Goal: Communication & Community: Answer question/provide support

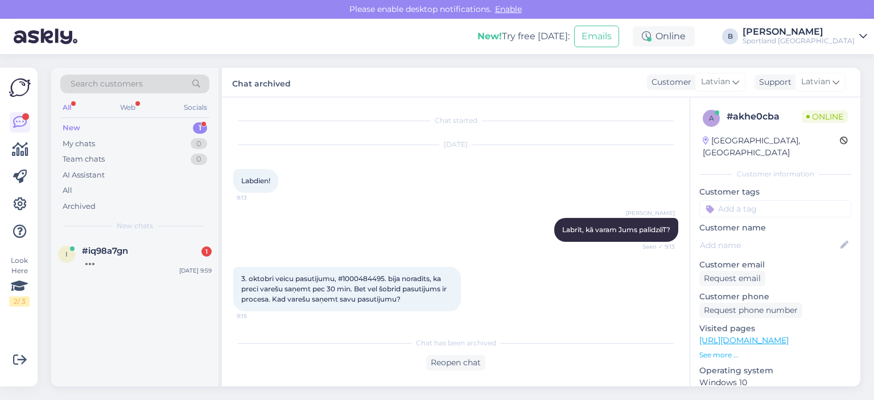
click at [143, 250] on div "#iq98a7gn 1" at bounding box center [147, 251] width 130 height 10
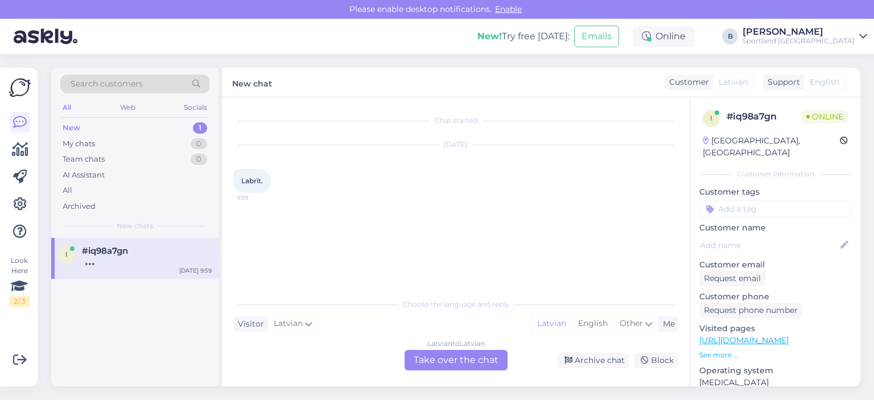
click at [464, 355] on div "Latvian to Latvian Take over the chat" at bounding box center [456, 360] width 103 height 20
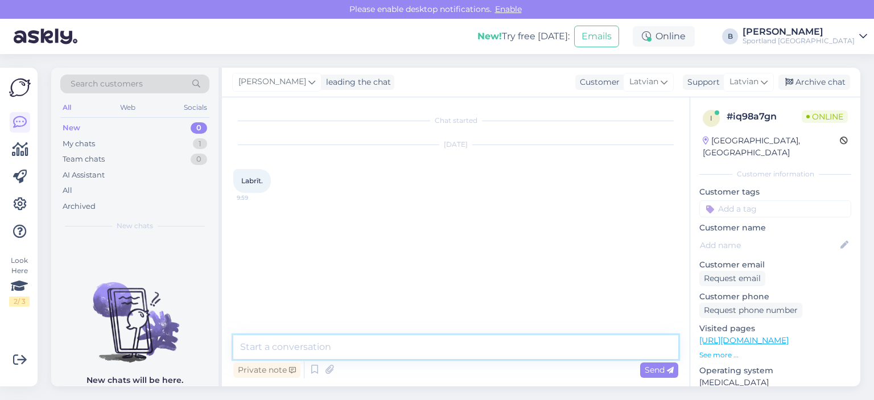
click at [438, 354] on textarea at bounding box center [455, 347] width 445 height 24
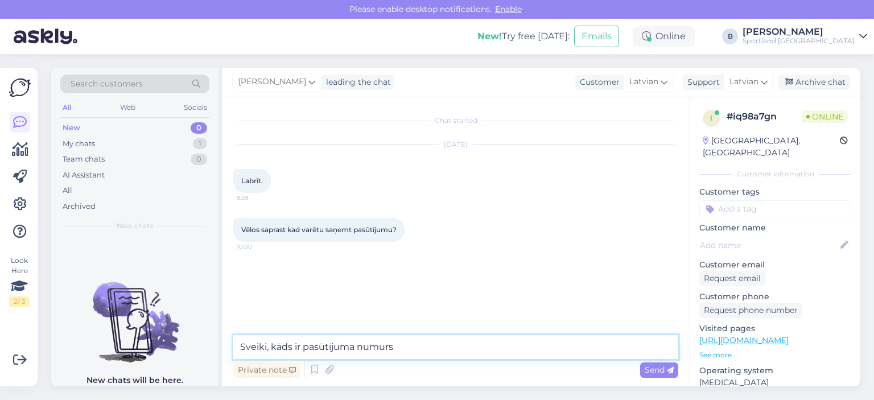
type textarea "Sveiki, kāds ir pasūtījuma numurs?"
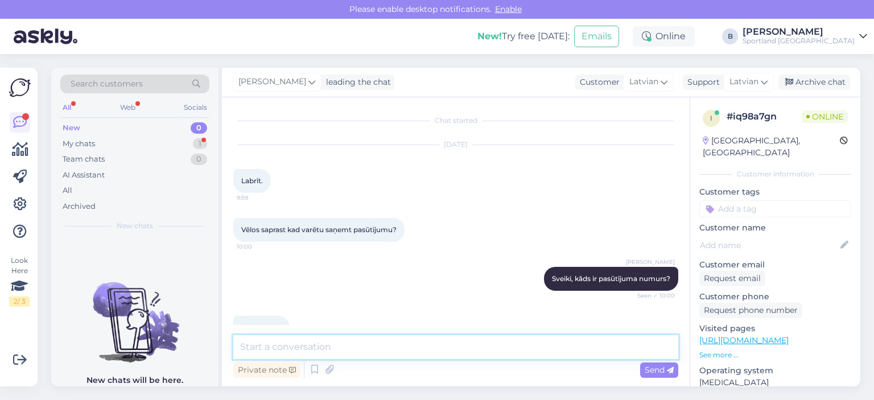
scroll to position [27, 0]
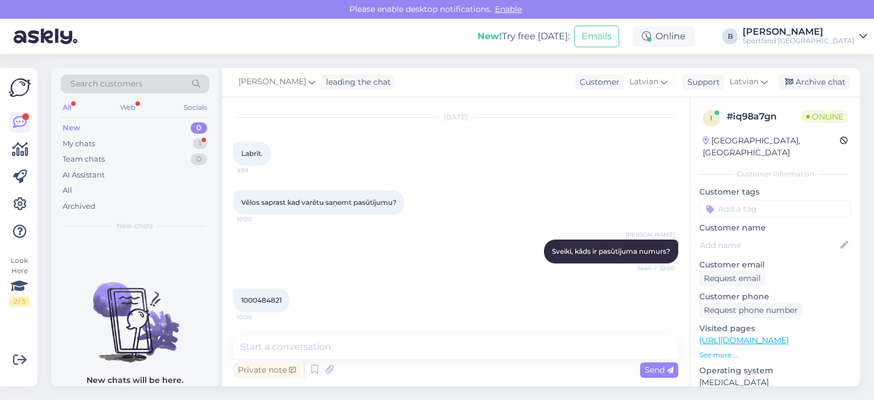
click at [260, 303] on span "1000484821" at bounding box center [261, 300] width 40 height 9
click at [260, 301] on span "1000484821" at bounding box center [261, 300] width 40 height 9
copy div "1000484821 10:00"
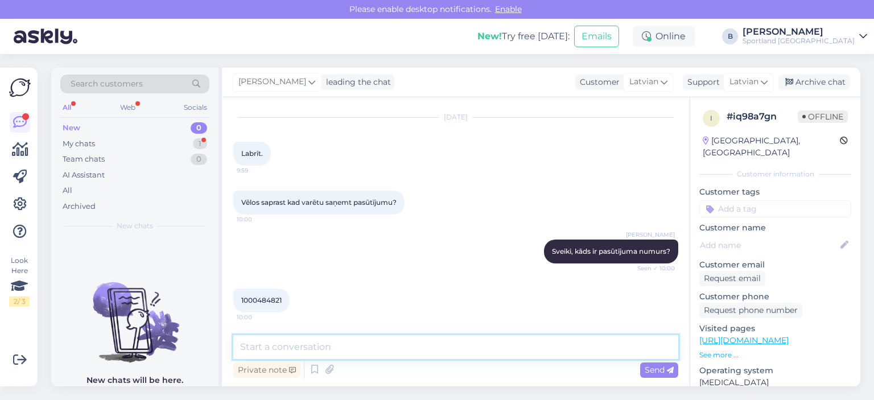
click at [336, 347] on textarea at bounding box center [455, 347] width 445 height 24
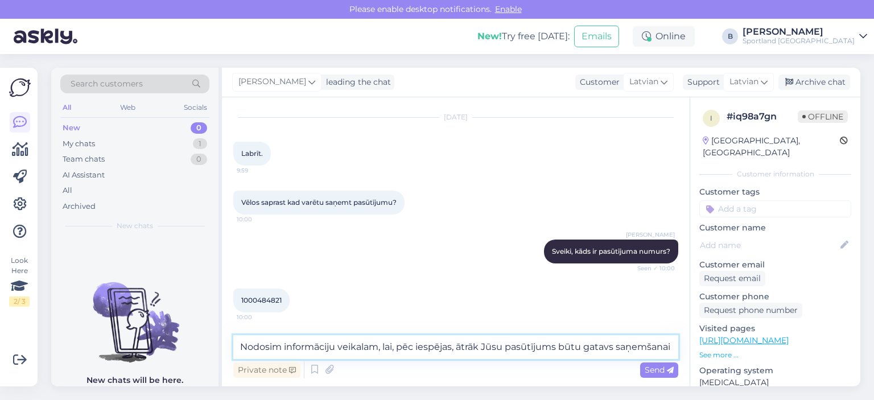
scroll to position [39, 0]
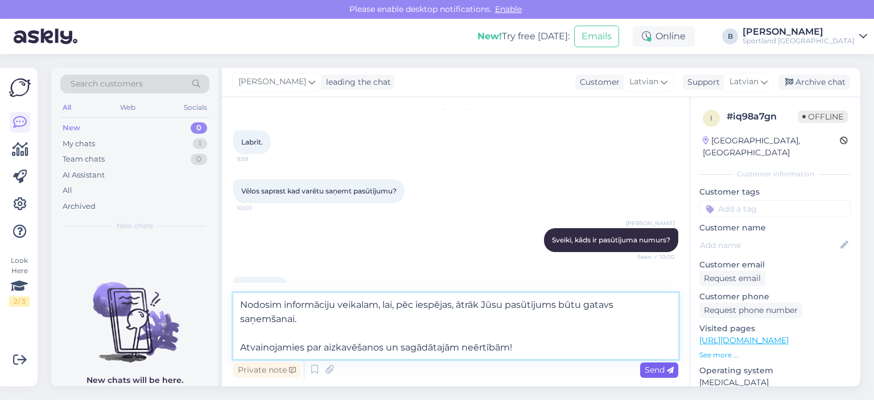
type textarea "Nodosim informāciju veikalam, lai, pēc iespējas, ātrāk Jūsu pasūtījums būtu gat…"
click at [654, 374] on span "Send" at bounding box center [659, 370] width 29 height 10
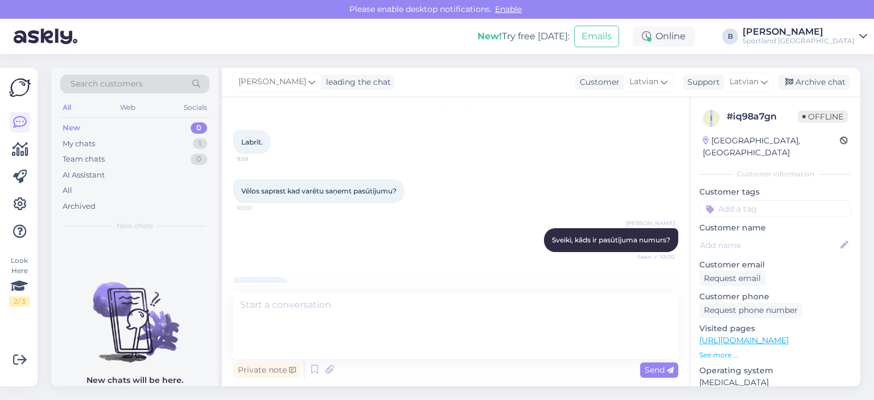
scroll to position [107, 0]
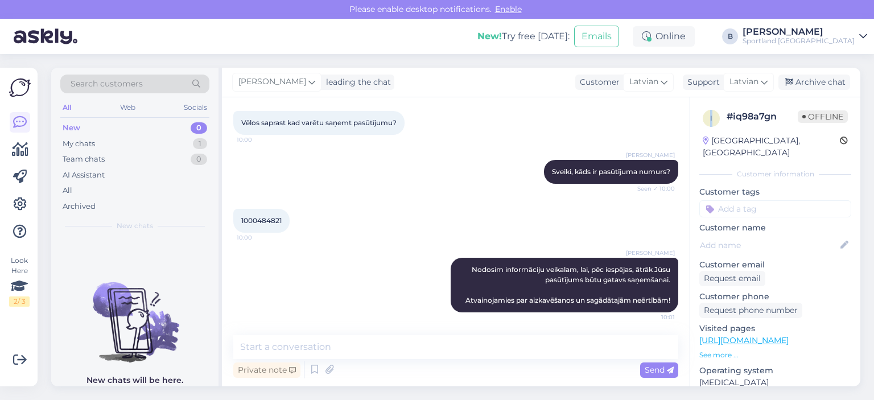
click at [654, 374] on div "Chat started [DATE] Labrīt. 9:59 Vēlos saprast kad varētu saņemt pasūtījumu? 10…" at bounding box center [456, 241] width 468 height 289
click at [261, 223] on span "1000484821" at bounding box center [261, 220] width 40 height 9
copy div "1000484821 10:00"
click at [804, 78] on div "Archive chat" at bounding box center [815, 82] width 72 height 15
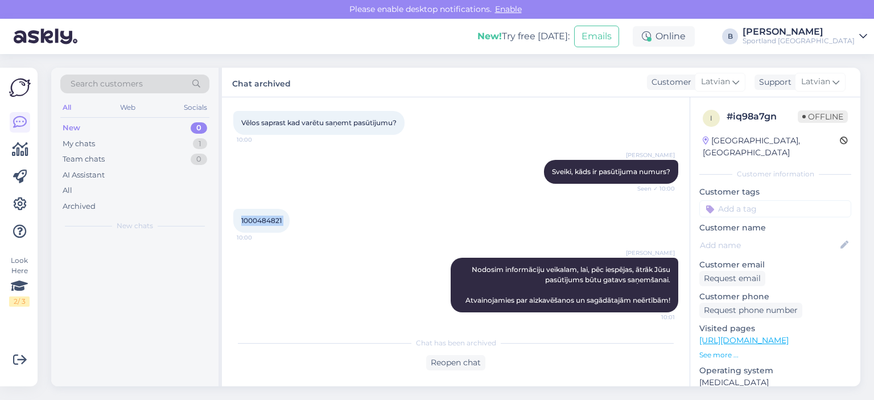
scroll to position [110, 0]
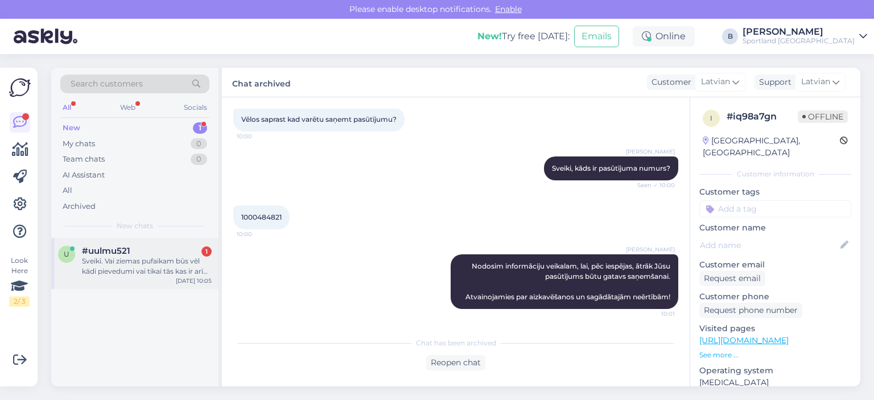
click at [143, 253] on div "#uulmu521 1" at bounding box center [147, 251] width 130 height 10
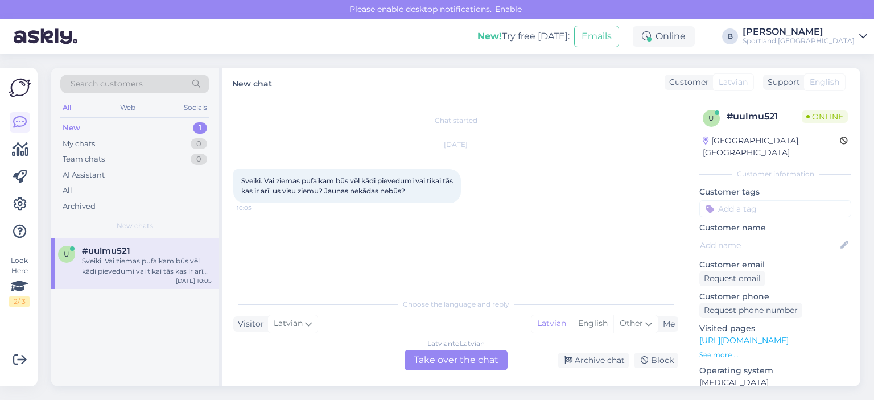
click at [446, 363] on div "Latvian to Latvian Take over the chat" at bounding box center [456, 360] width 103 height 20
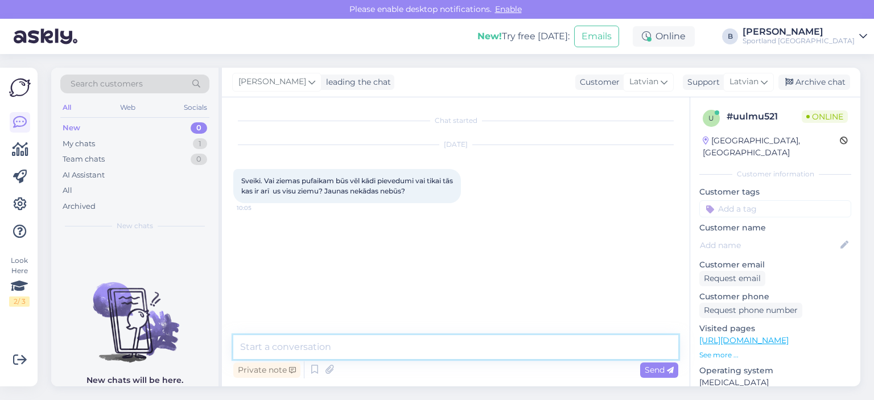
click at [434, 353] on textarea at bounding box center [455, 347] width 445 height 24
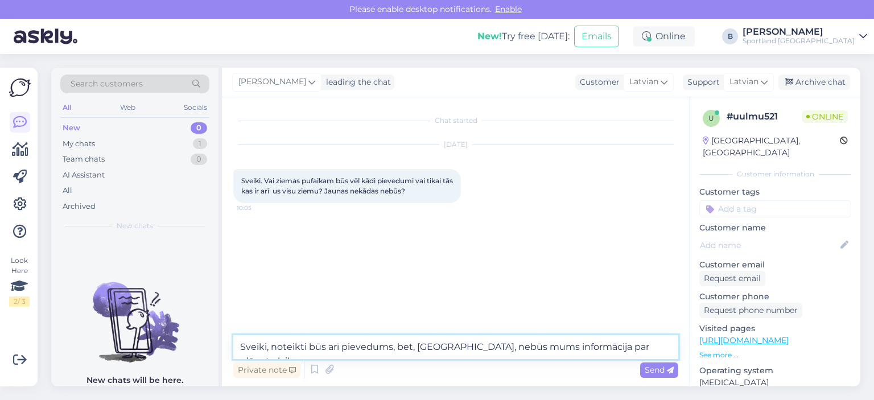
type textarea "Sveiki, noteikti būs arī pievedums, bet, [GEOGRAPHIC_DATA], nebūs mums informāc…"
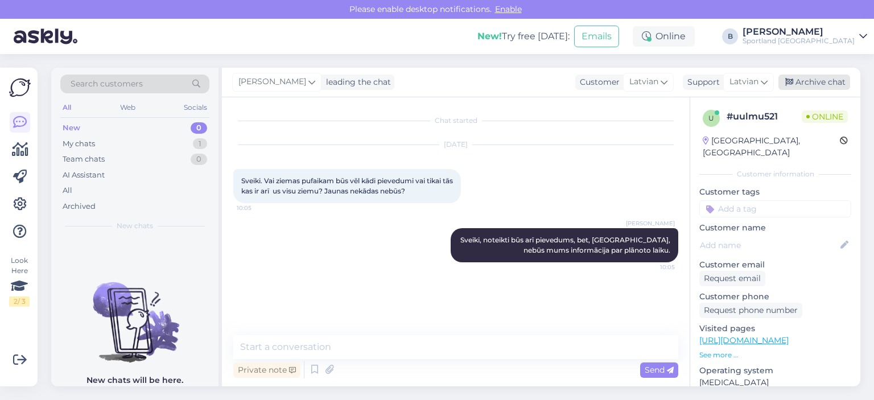
click at [820, 81] on div "Archive chat" at bounding box center [815, 82] width 72 height 15
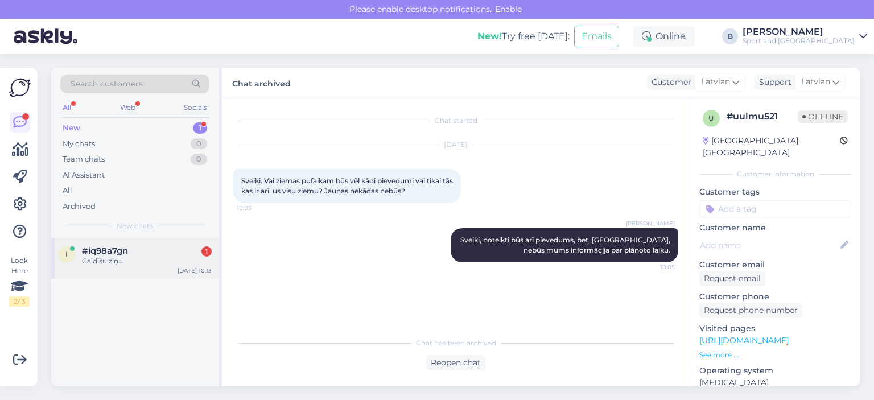
click at [135, 241] on div "i #iq98a7gn 1 Gaidīšu ziņu [DATE] 10:13" at bounding box center [134, 258] width 167 height 41
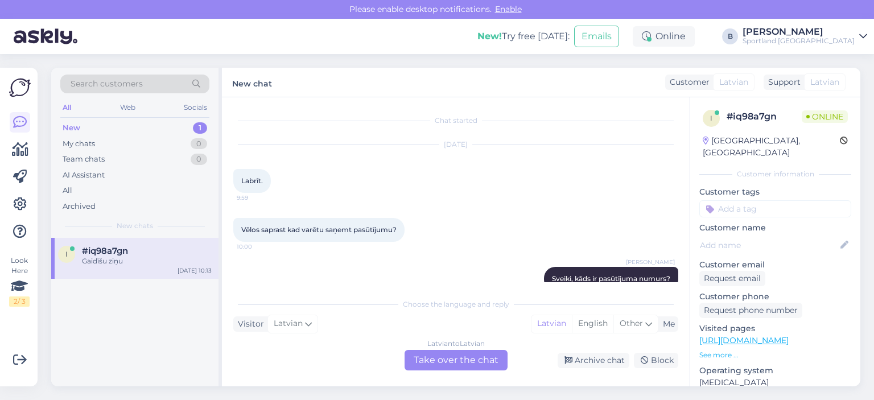
scroll to position [198, 0]
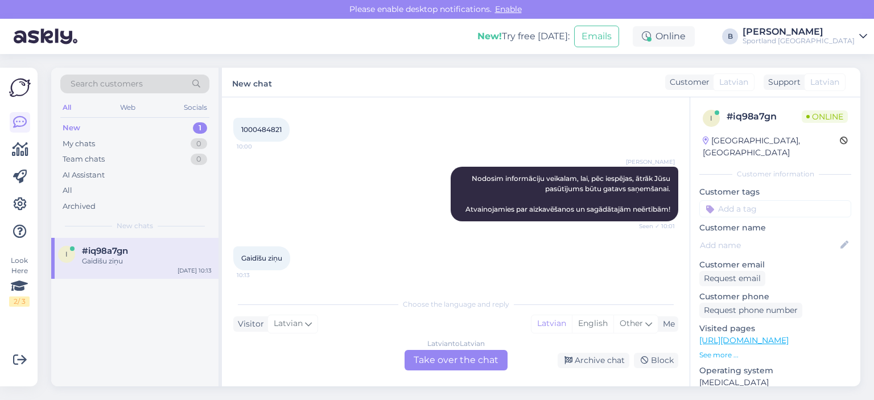
click at [484, 356] on div "Latvian to Latvian Take over the chat" at bounding box center [456, 360] width 103 height 20
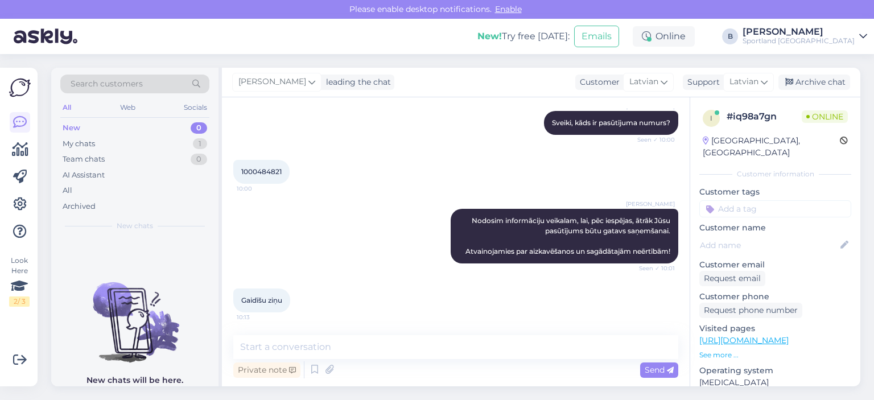
scroll to position [156, 0]
click at [811, 82] on div "Archive chat" at bounding box center [815, 82] width 72 height 15
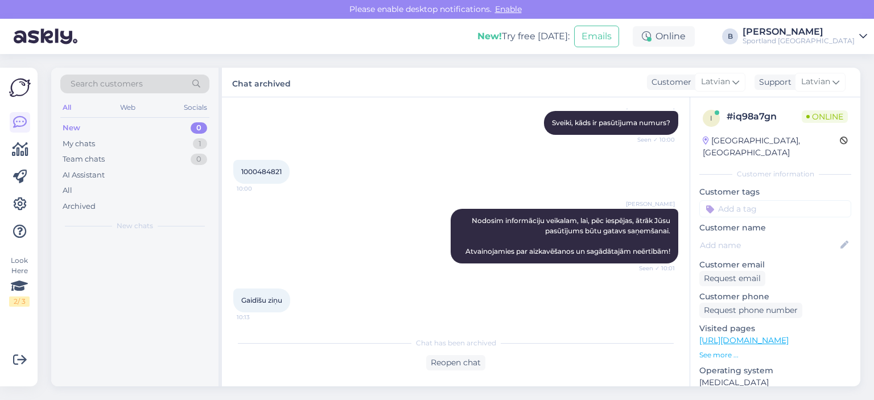
scroll to position [159, 0]
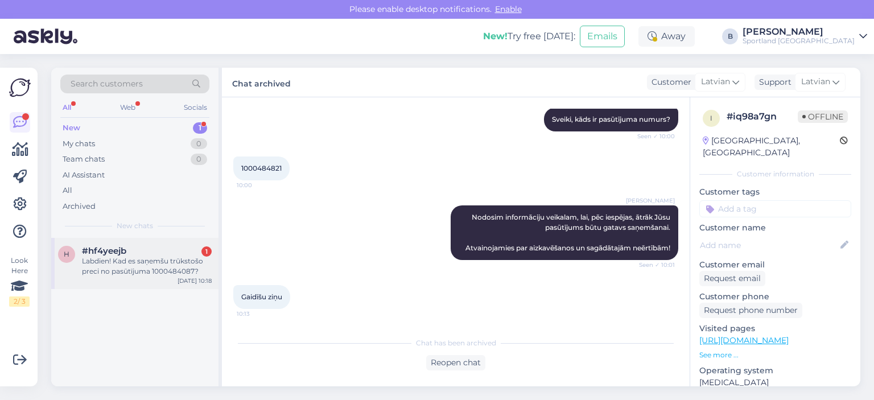
click at [132, 254] on div "#hf4yeejb 1" at bounding box center [147, 251] width 130 height 10
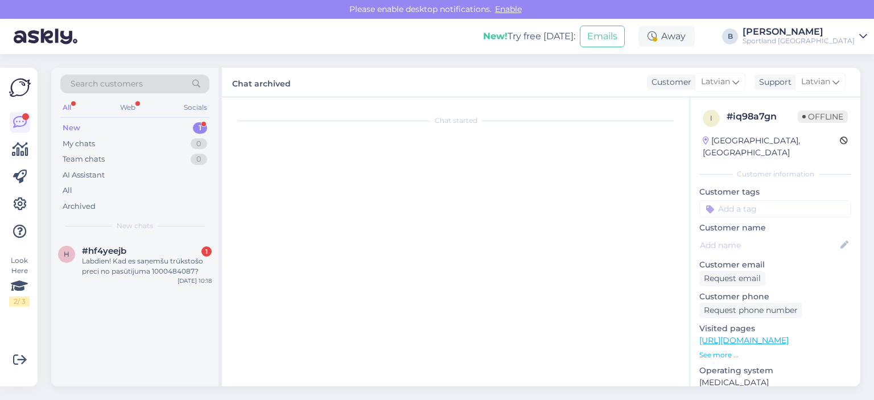
scroll to position [303, 0]
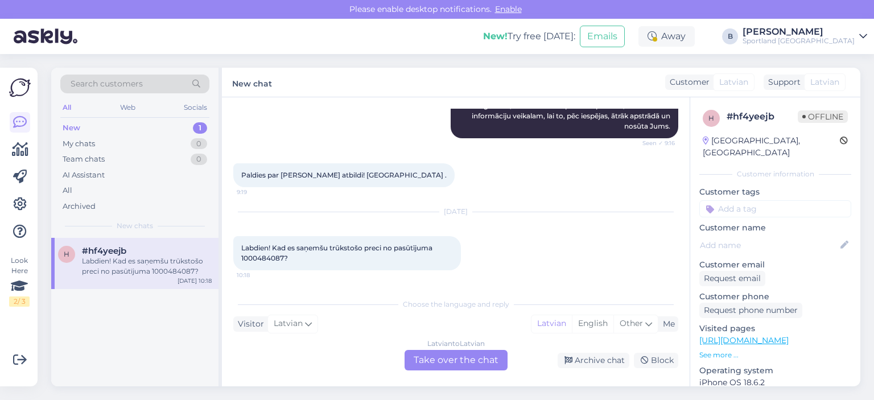
click at [466, 357] on div "Latvian to Latvian Take over the chat" at bounding box center [456, 360] width 103 height 20
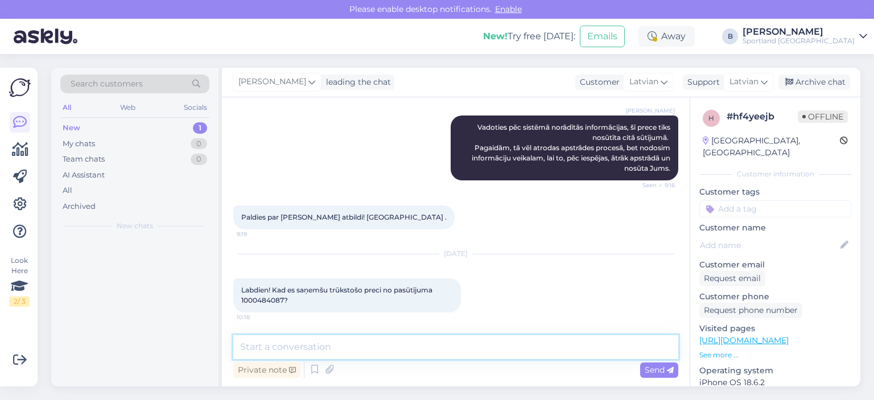
click at [453, 353] on textarea at bounding box center [455, 347] width 445 height 24
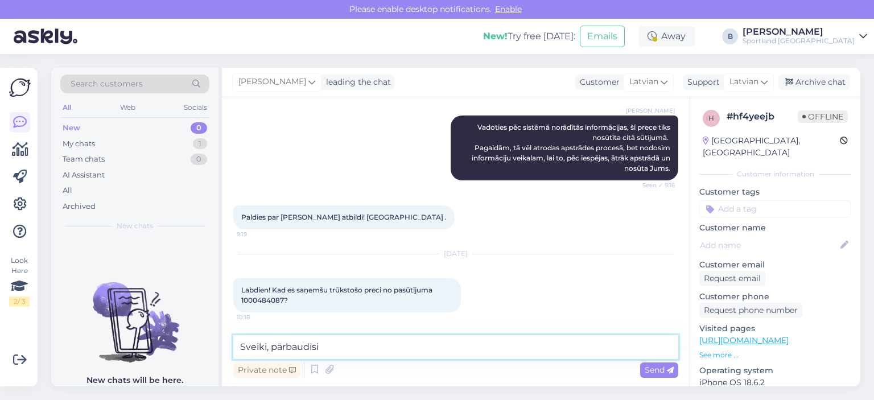
type textarea "Sveiki, pārbaudīsim"
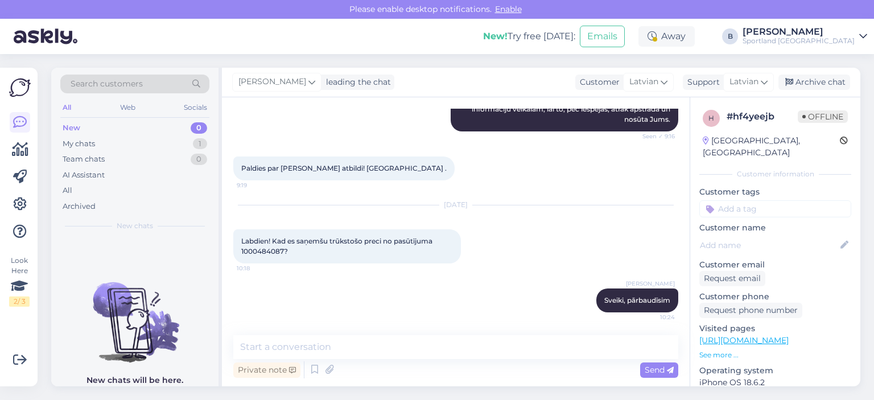
click at [276, 252] on span "Labdien! Kad es saņemšu trūkstošo preci no pasūtījuma 1000484087?" at bounding box center [337, 246] width 193 height 19
copy span "1000484087"
click at [434, 343] on textarea at bounding box center [455, 347] width 445 height 24
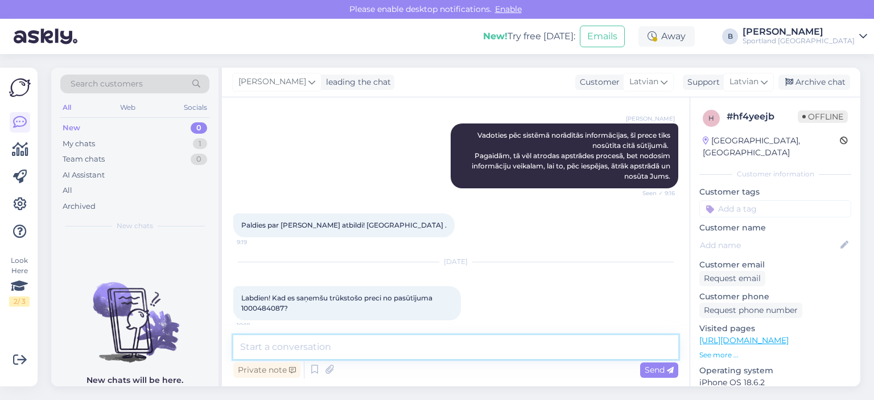
paste textarea "Sazinoties ar veikalu, noskaidrojām, ka, diemžēl, tehnisku iemeslu dēļ Jūsu pas…"
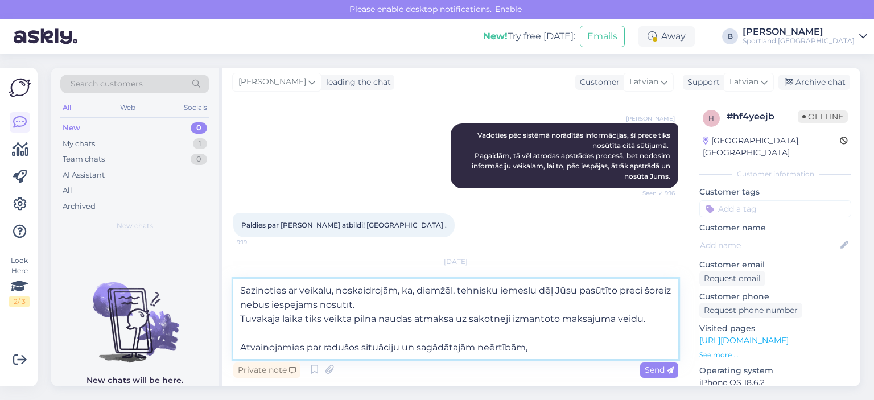
drag, startPoint x: 285, startPoint y: 291, endPoint x: 238, endPoint y: 291, distance: 46.1
click at [238, 291] on textarea "Sazinoties ar veikalu, noskaidrojām, ka, diemžēl, tehnisku iemeslu dēļ Jūsu pas…" at bounding box center [455, 319] width 445 height 80
click at [536, 293] on textarea "Saziņā ar veikalu, noskaidrojām, ka, diemžēl, tehnisku iemeslu dēļ Jūsu pasūtīt…" at bounding box center [455, 319] width 445 height 80
click at [644, 291] on textarea "Saziņā ar veikalu, noskaidrojām, ka, diemžēl, tehnisku iemeslu dēļ, Jūsu pasūtī…" at bounding box center [455, 319] width 445 height 80
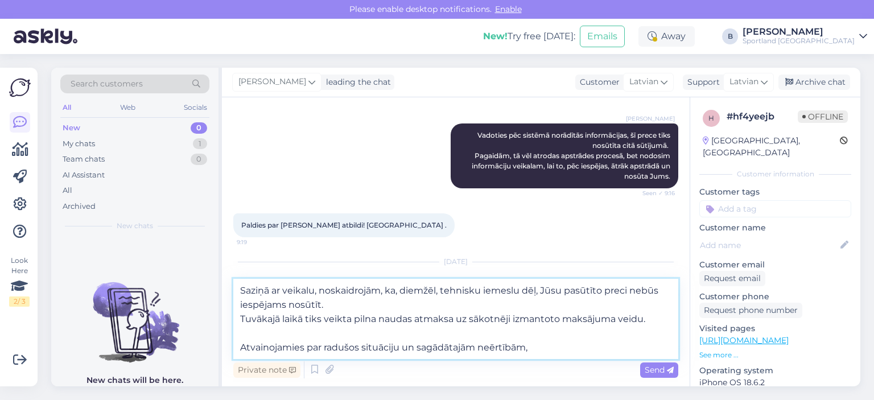
click at [366, 320] on textarea "Saziņā ar veikalu, noskaidrojām, ka, diemžēl, tehnisku iemeslu dēļ, Jūsu pasūtī…" at bounding box center [455, 319] width 445 height 80
click at [302, 320] on textarea "Saziņā ar veikalu, noskaidrojām, ka, diemžēl, tehnisku iemeslu dēļ, Jūsu pasūtī…" at bounding box center [455, 319] width 445 height 80
click at [340, 318] on textarea "Saziņā ar veikalu, noskaidrojām, ka, diemžēl, tehnisku iemeslu dēļ, Jūsu pasūtī…" at bounding box center [455, 319] width 445 height 80
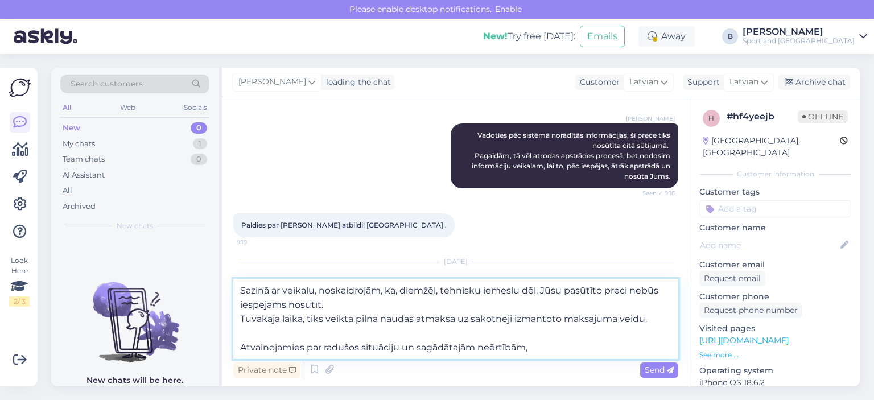
click at [369, 319] on textarea "Saziņā ar veikalu, noskaidrojām, ka, diemžēl, tehnisku iemeslu dēļ, Jūsu pasūtī…" at bounding box center [455, 319] width 445 height 80
click at [429, 320] on textarea "Saziņā ar veikalu, noskaidrojām, ka, diemžēl, tehnisku iemeslu dēļ, Jūsu pasūtī…" at bounding box center [455, 319] width 445 height 80
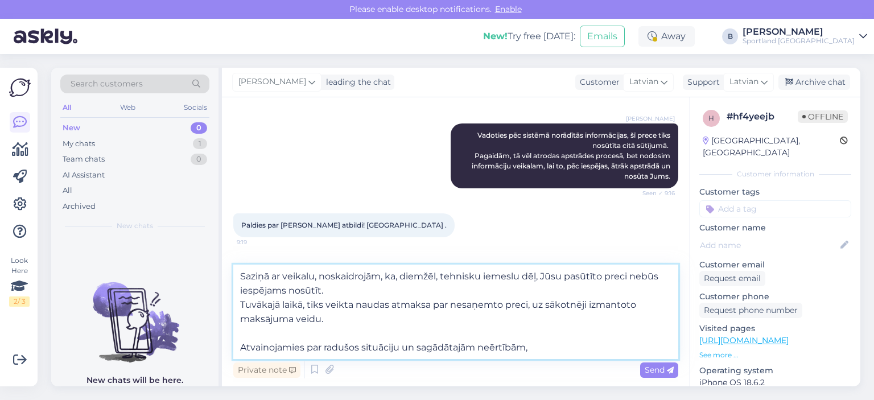
drag, startPoint x: 533, startPoint y: 306, endPoint x: 546, endPoint y: 315, distance: 16.3
click at [546, 315] on textarea "Saziņā ar veikalu, noskaidrojām, ka, diemžēl, tehnisku iemeslu dēļ, Jūsu pasūtī…" at bounding box center [455, 312] width 445 height 94
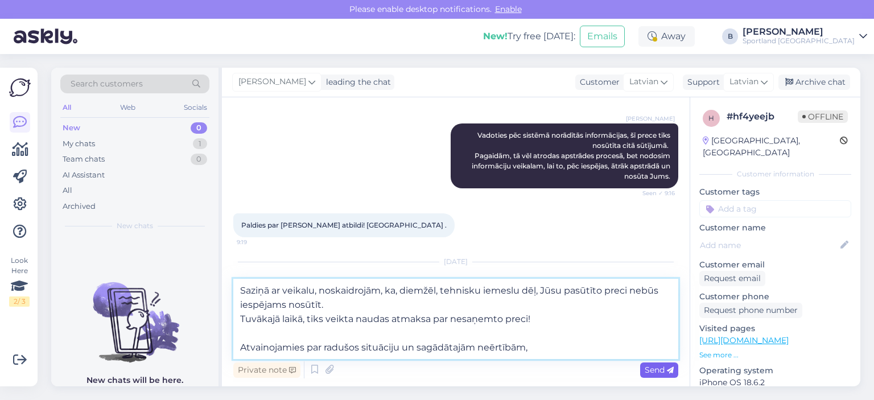
type textarea "Saziņā ar veikalu, noskaidrojām, ka, diemžēl, tehnisku iemeslu dēļ, Jūsu pasūtī…"
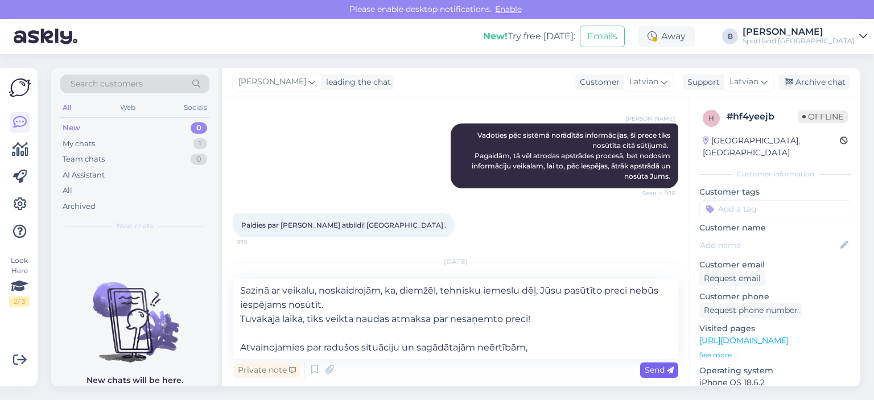
click at [653, 374] on span "Send" at bounding box center [659, 370] width 29 height 10
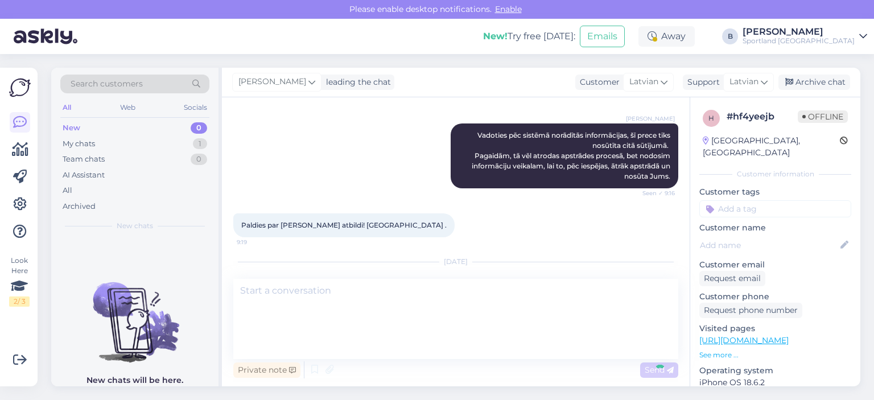
scroll to position [420, 0]
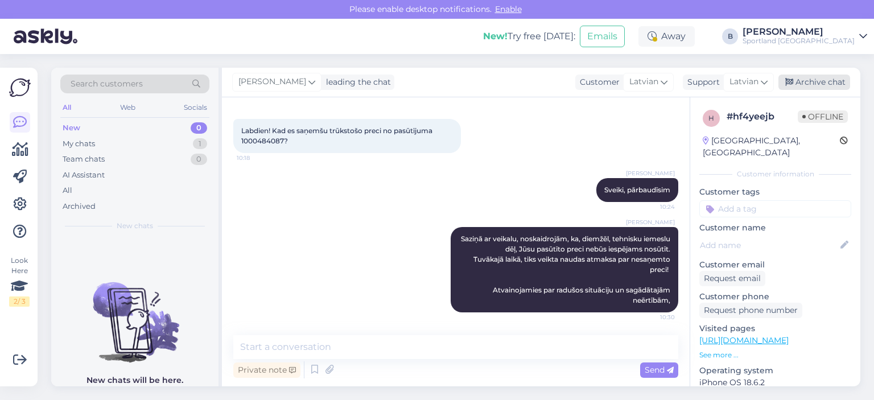
click at [819, 84] on div "Archive chat" at bounding box center [815, 82] width 72 height 15
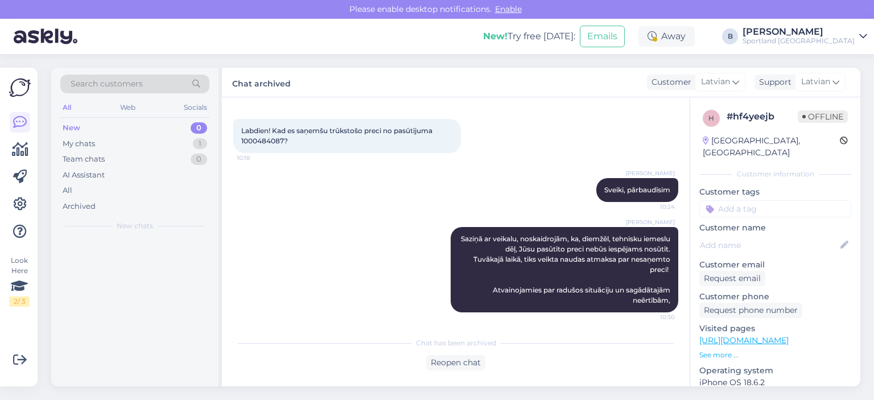
scroll to position [423, 0]
